Goal: Task Accomplishment & Management: Complete application form

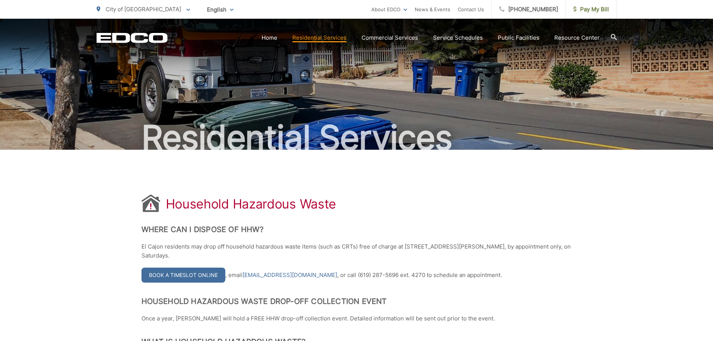
drag, startPoint x: 0, startPoint y: 0, endPoint x: 196, endPoint y: 275, distance: 338.3
click at [196, 275] on link "Book a Timeslot Online" at bounding box center [183, 275] width 84 height 15
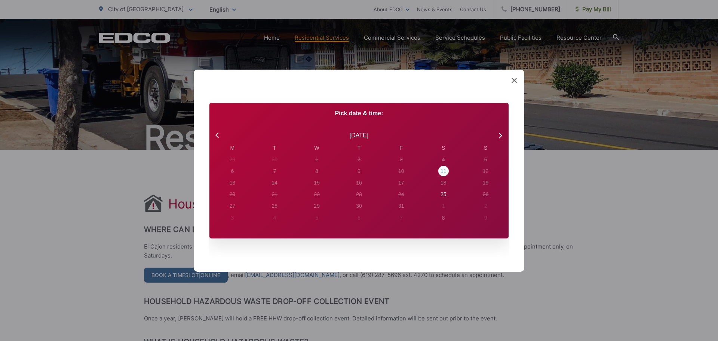
click at [442, 176] on div "11" at bounding box center [444, 171] width 10 height 10
radio input "true"
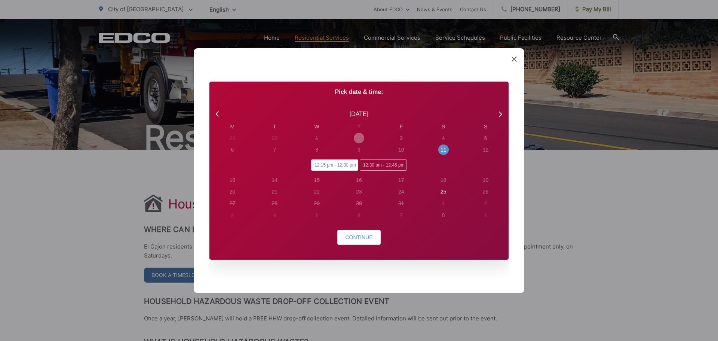
drag, startPoint x: 339, startPoint y: 165, endPoint x: 382, endPoint y: 141, distance: 48.6
click at [382, 141] on div "29 30 1 2 3 4 5 6 7 8 9 10 11 12 12:15 pm - 12:30 pm 12:30 pm - 12:45 pm 13 14 …" at bounding box center [359, 176] width 296 height 89
click at [384, 162] on span "12:30 pm - 12:45 pm" at bounding box center [383, 164] width 47 height 11
click at [365, 162] on input "12:30 pm - 12:45 pm" at bounding box center [362, 161] width 5 height 5
radio input "true"
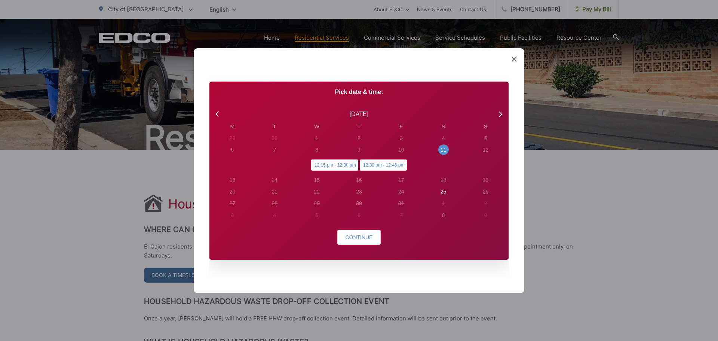
radio input "false"
click at [375, 234] on button "Continue" at bounding box center [359, 237] width 43 height 15
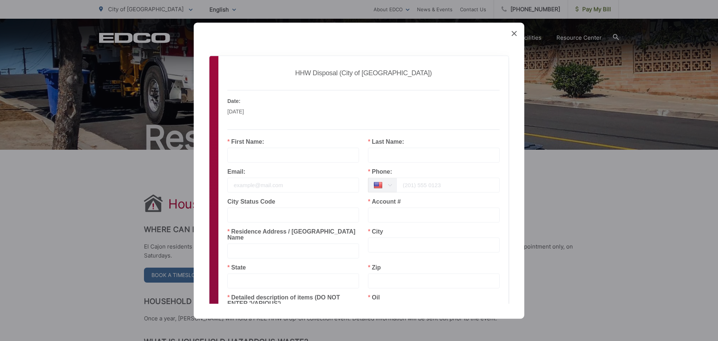
click at [250, 156] on input "text" at bounding box center [293, 154] width 132 height 15
click at [260, 157] on input "ANETT" at bounding box center [293, 154] width 132 height 15
type input "ANNETT"
click at [393, 160] on input "text" at bounding box center [434, 154] width 132 height 15
type input "[PERSON_NAME]"
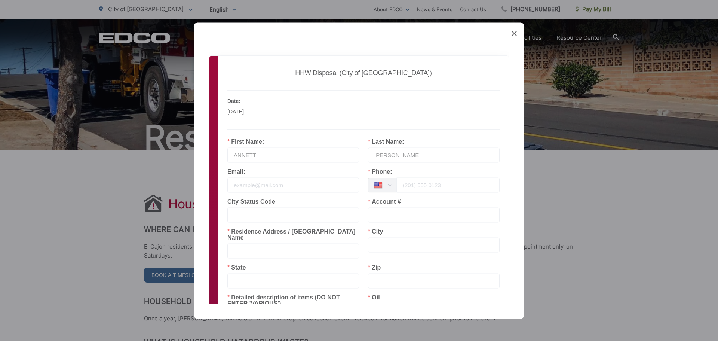
click at [257, 185] on input "email" at bounding box center [293, 184] width 132 height 15
click at [407, 186] on input "tel" at bounding box center [448, 184] width 103 height 15
type input "6199904068"
click at [372, 217] on input "text" at bounding box center [434, 214] width 132 height 15
type input "612926"
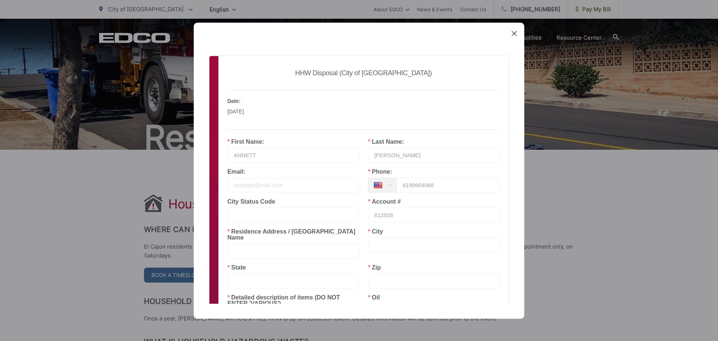
click at [250, 243] on input "text" at bounding box center [293, 250] width 132 height 15
type input "765 TAFT AVE"
drag, startPoint x: 380, startPoint y: 246, endPoint x: 550, endPoint y: 288, distance: 174.8
click at [381, 246] on input "text" at bounding box center [434, 244] width 132 height 15
type input "EL CAJON"
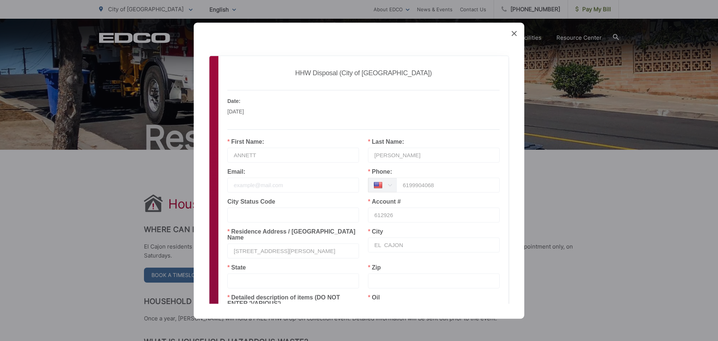
click at [241, 276] on input "text" at bounding box center [293, 280] width 132 height 15
type input "CA"
drag, startPoint x: 384, startPoint y: 278, endPoint x: 409, endPoint y: 283, distance: 25.7
click at [385, 278] on input "text" at bounding box center [434, 280] width 132 height 15
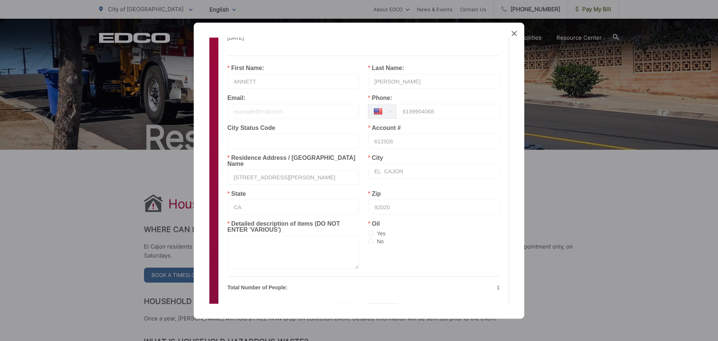
scroll to position [112, 0]
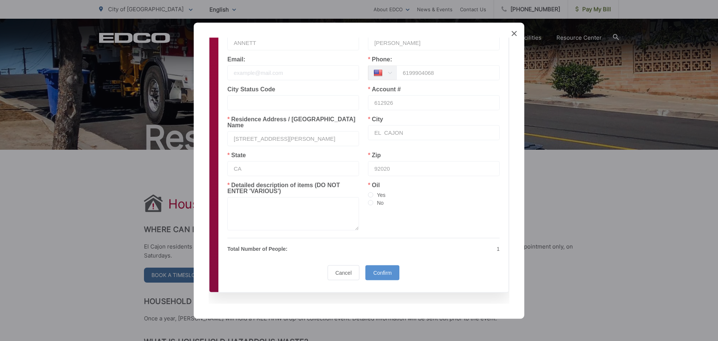
type input "92020"
click at [368, 192] on span at bounding box center [370, 194] width 5 height 5
click at [368, 192] on input "Yes" at bounding box center [370, 195] width 5 height 6
radio input "true"
click at [260, 211] on textarea at bounding box center [293, 213] width 132 height 33
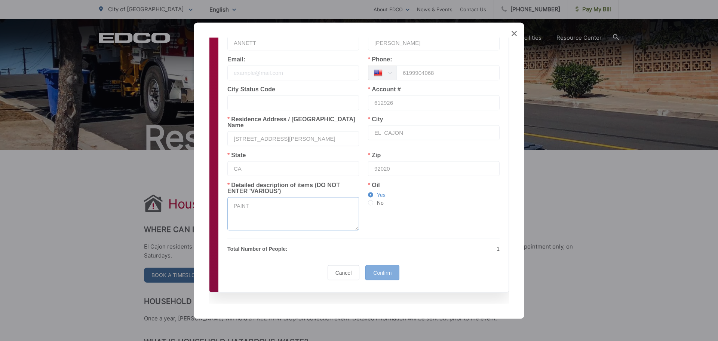
type textarea "PAINT"
click at [375, 269] on span "Confirm" at bounding box center [382, 272] width 18 height 6
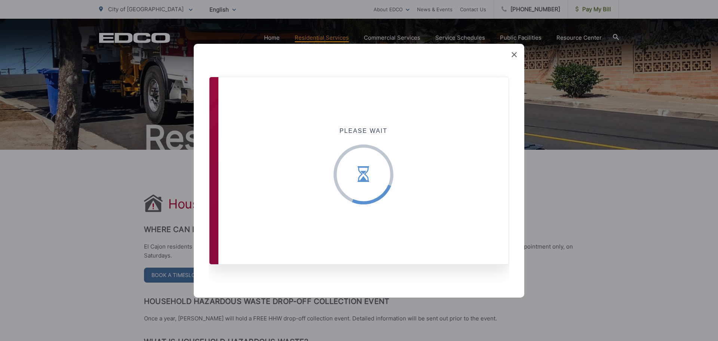
scroll to position [0, 0]
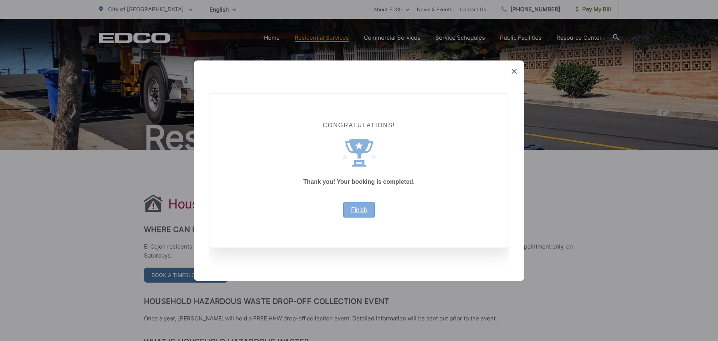
click at [360, 210] on link "Finish" at bounding box center [359, 210] width 16 height 6
